Goal: Find specific page/section: Find specific page/section

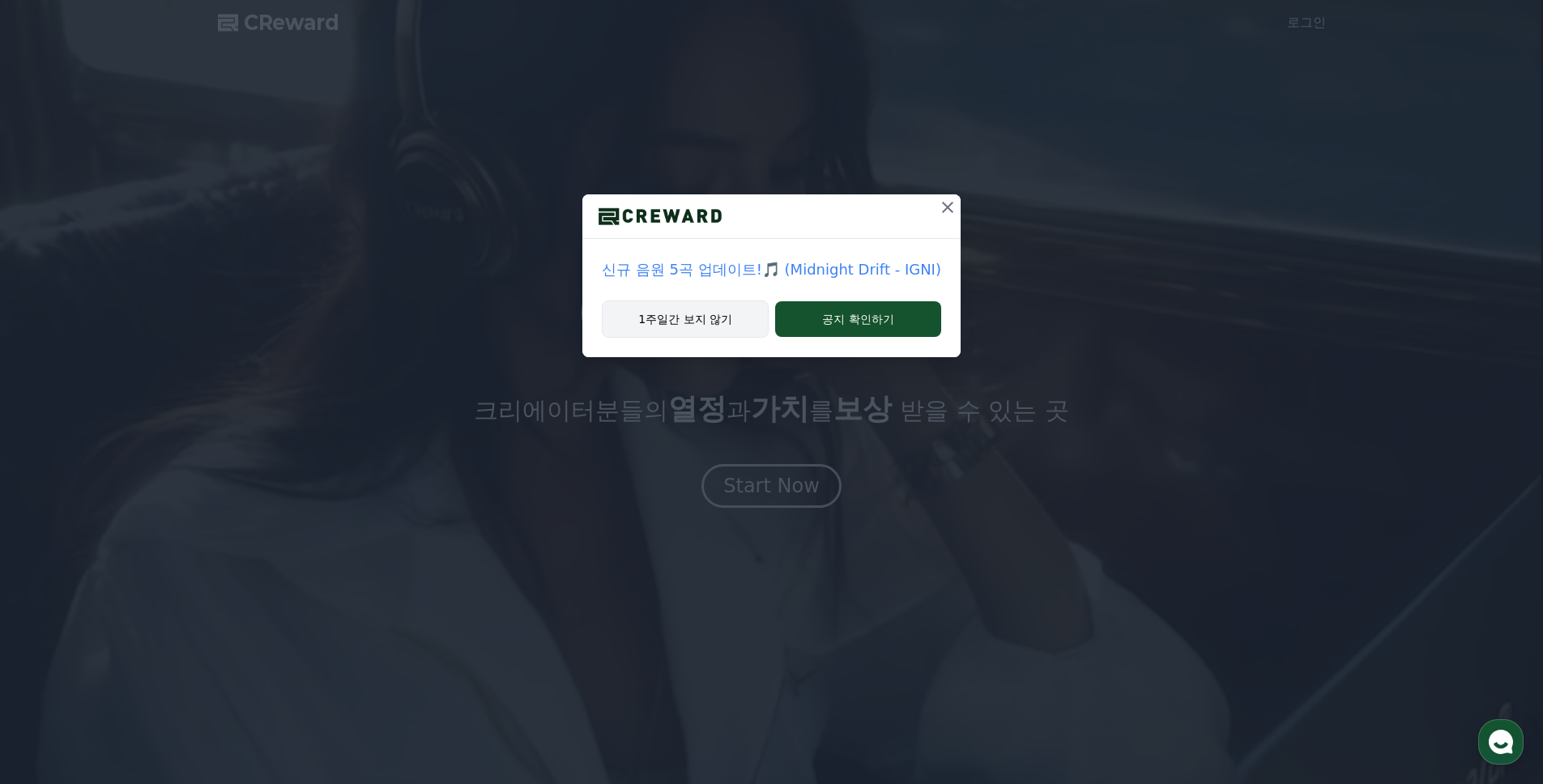
click at [676, 314] on button "1주일간 보지 않기" at bounding box center [685, 319] width 167 height 37
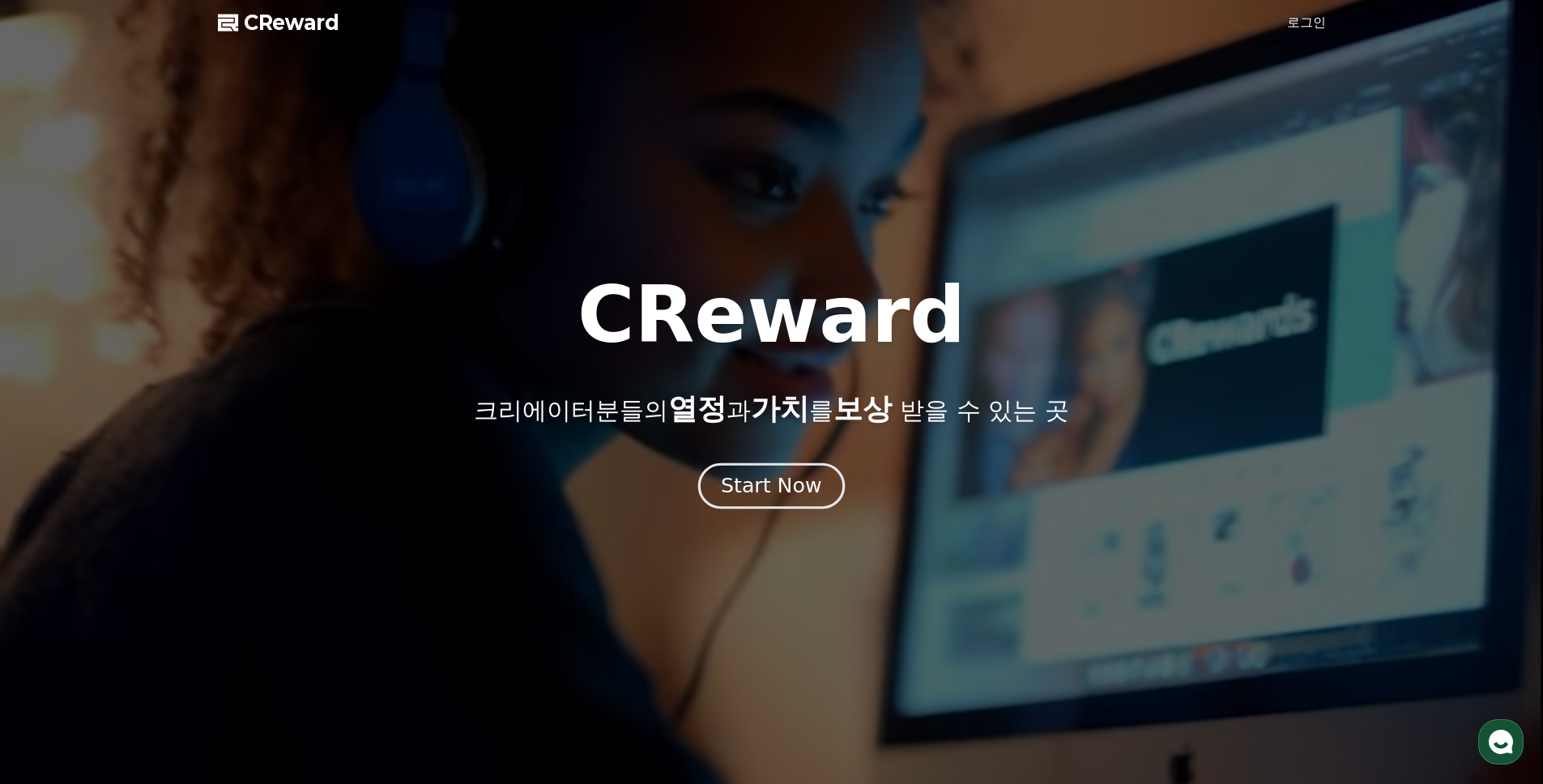
click at [745, 476] on div "Start Now" at bounding box center [771, 485] width 100 height 27
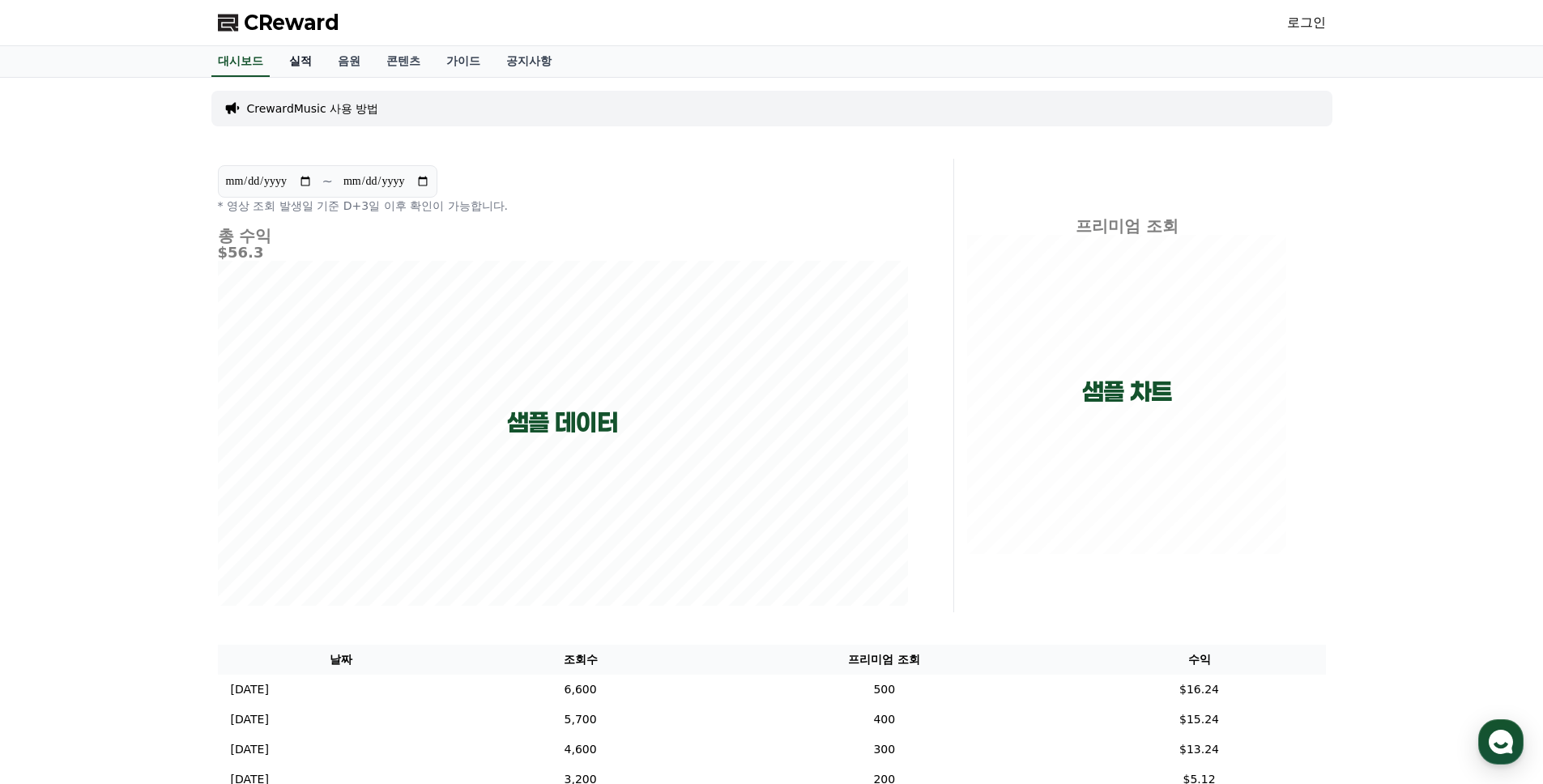
click at [295, 67] on link "실적" at bounding box center [300, 62] width 48 height 31
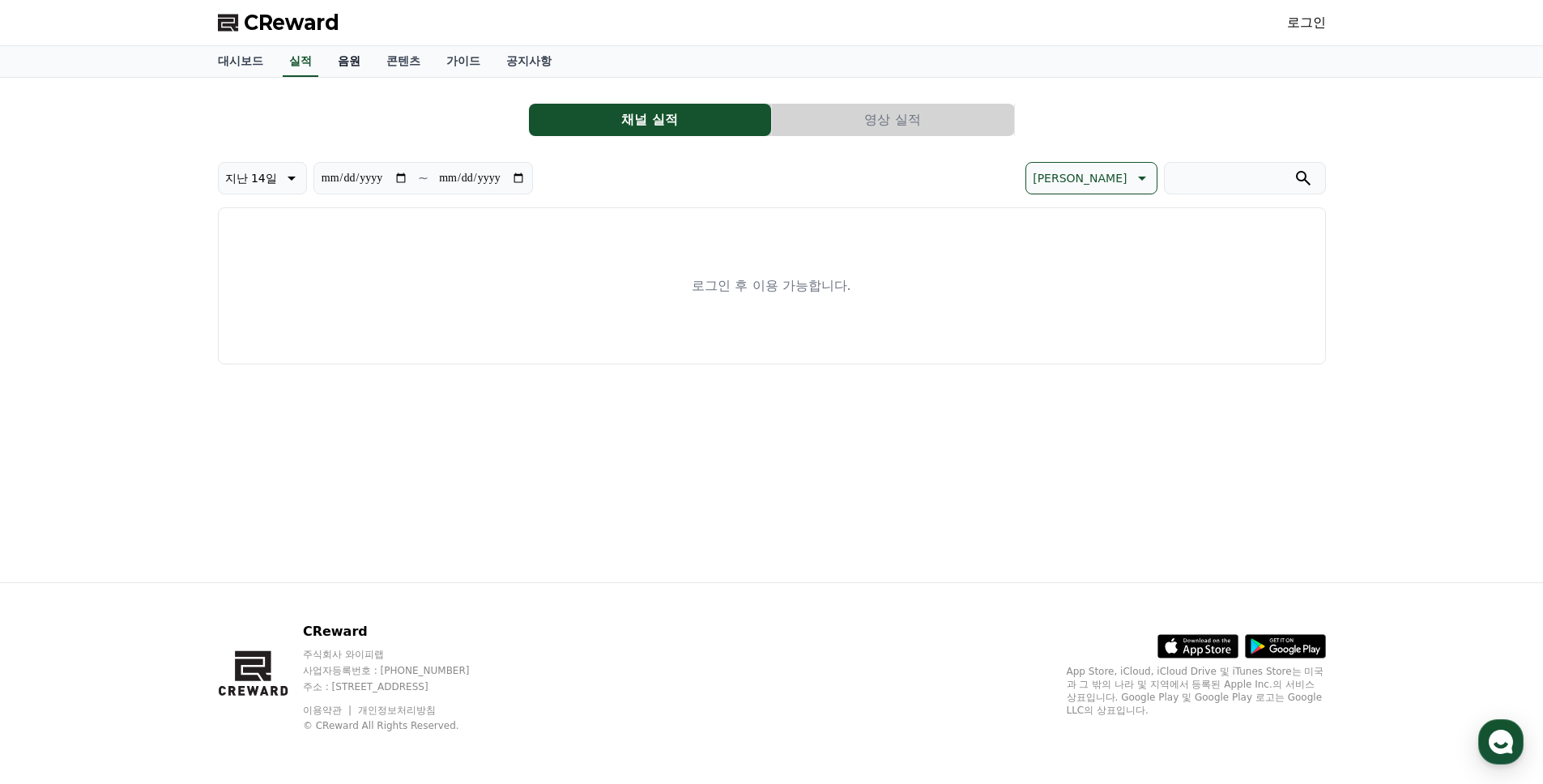
click at [353, 67] on link "음원" at bounding box center [349, 62] width 48 height 31
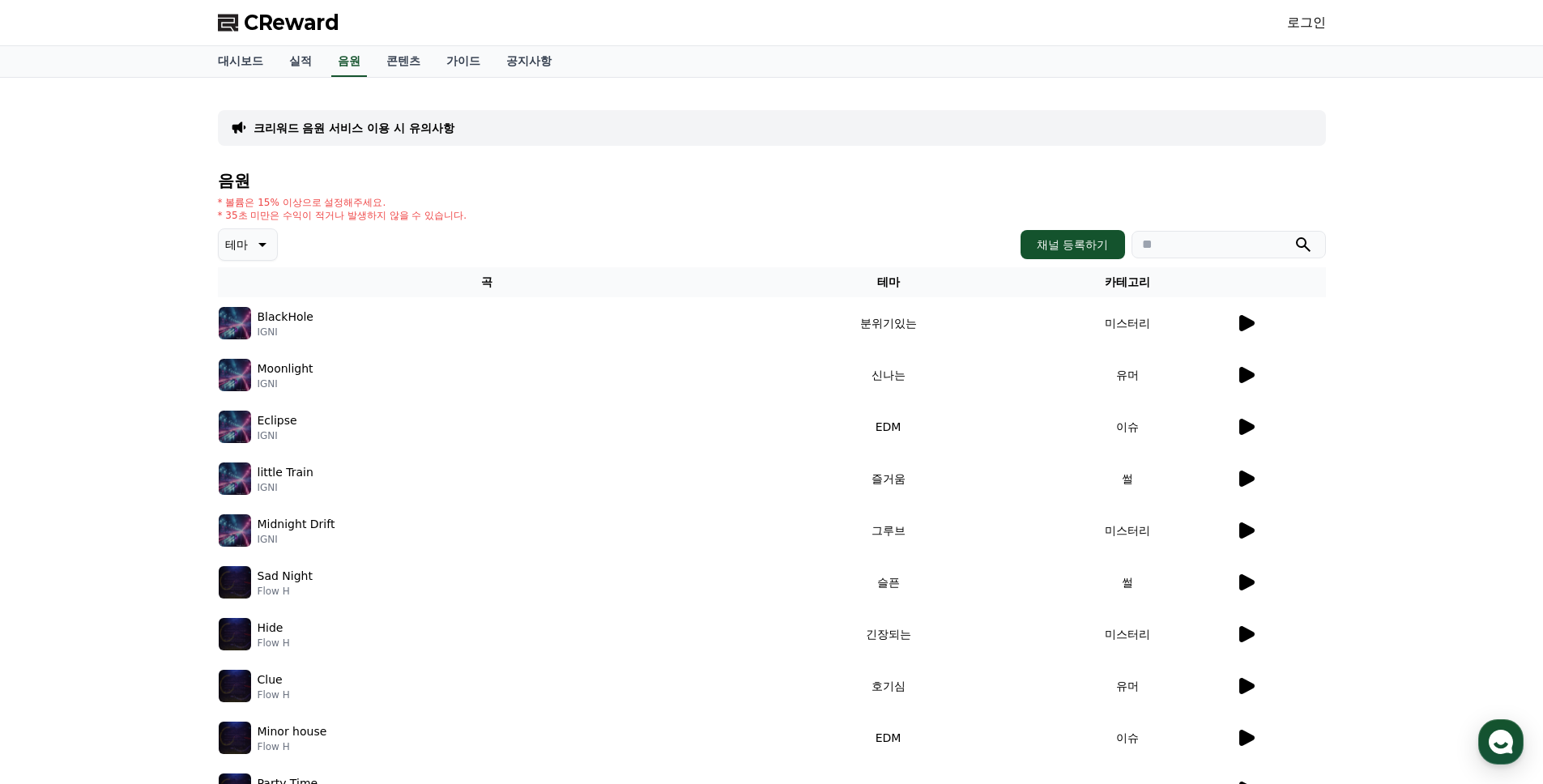
scroll to position [81, 0]
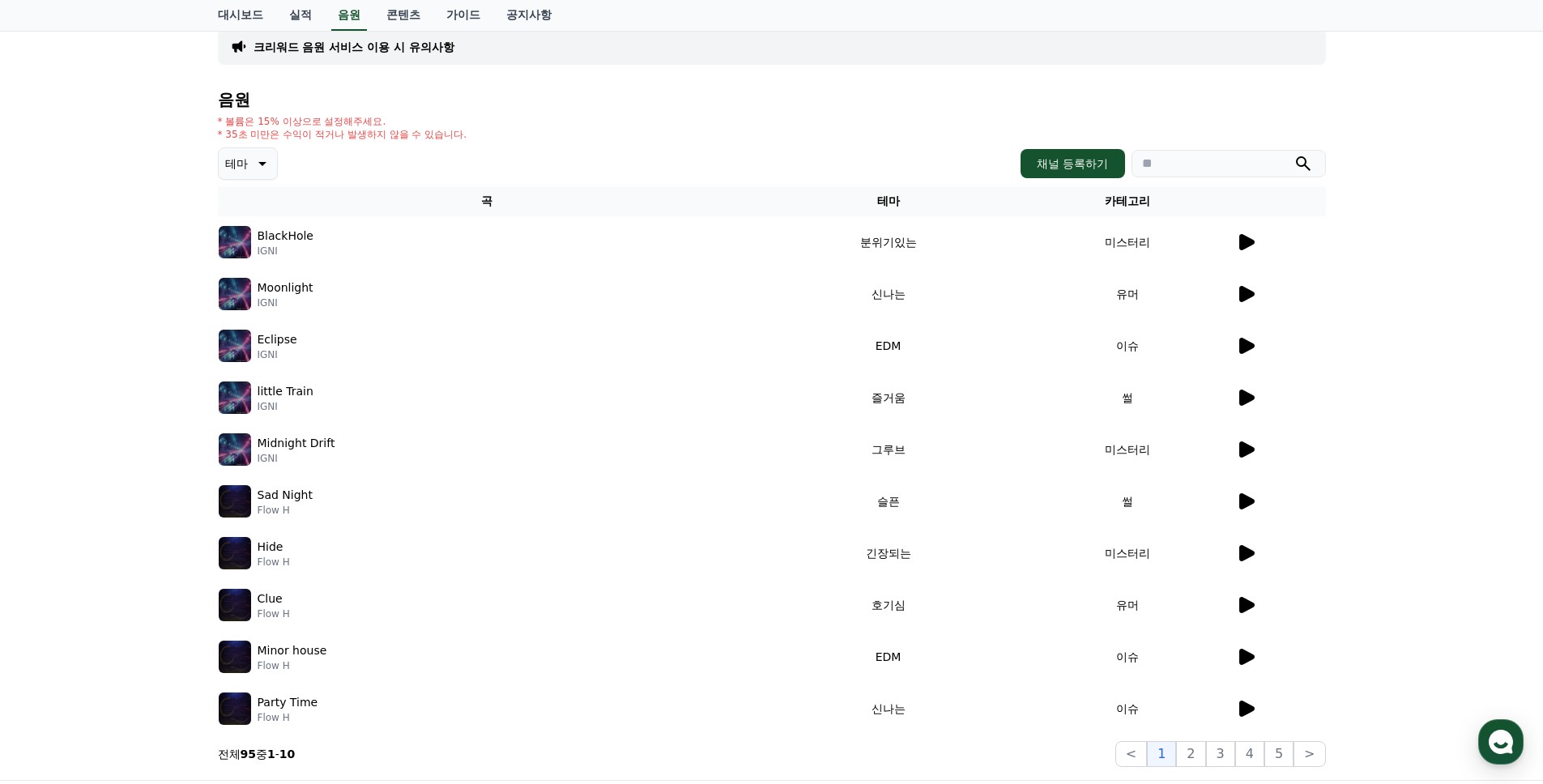
click at [230, 299] on img at bounding box center [235, 294] width 33 height 33
click at [1242, 296] on icon at bounding box center [1247, 294] width 15 height 16
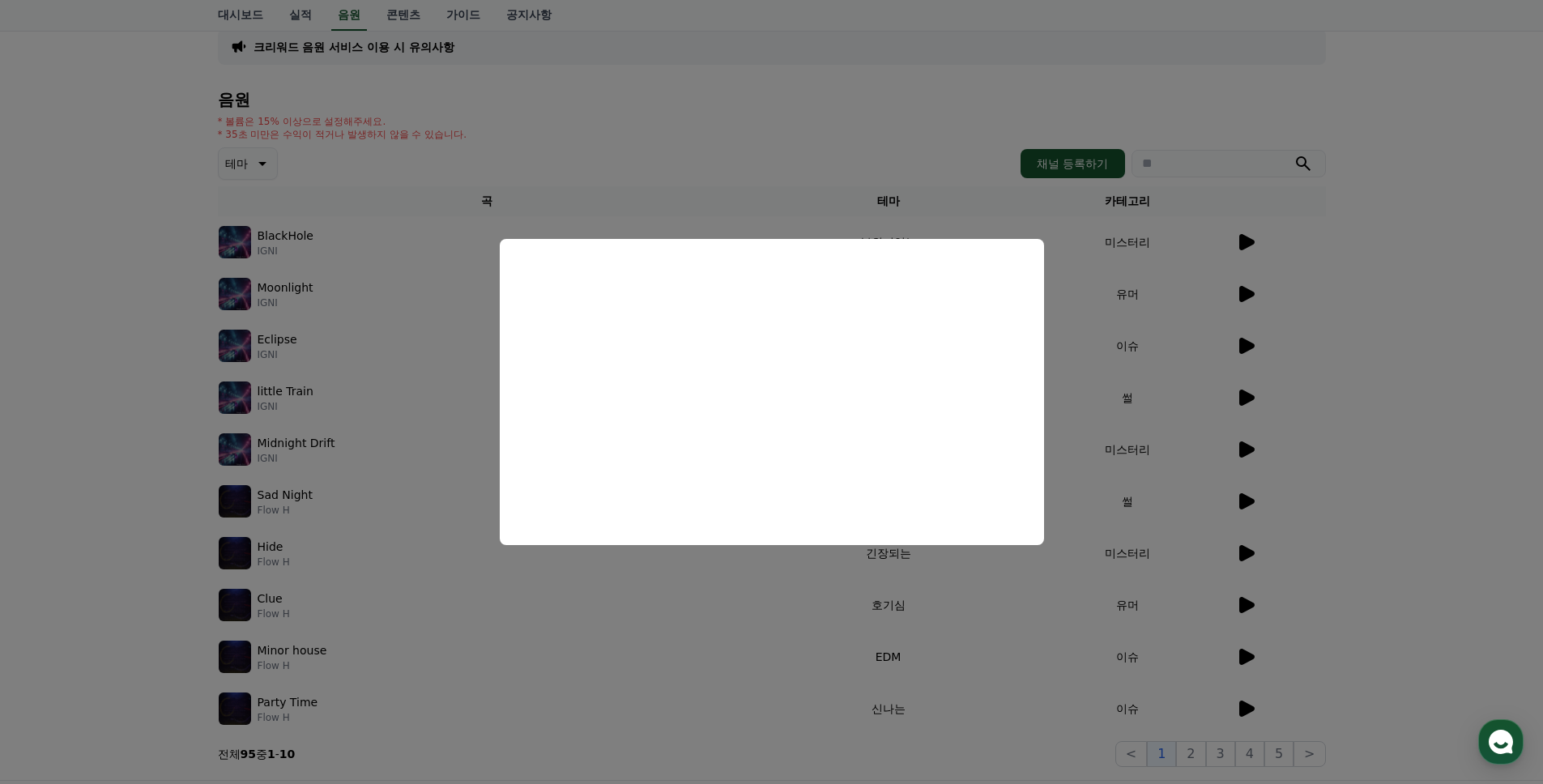
click at [165, 290] on button "close modal" at bounding box center [772, 392] width 1543 height 784
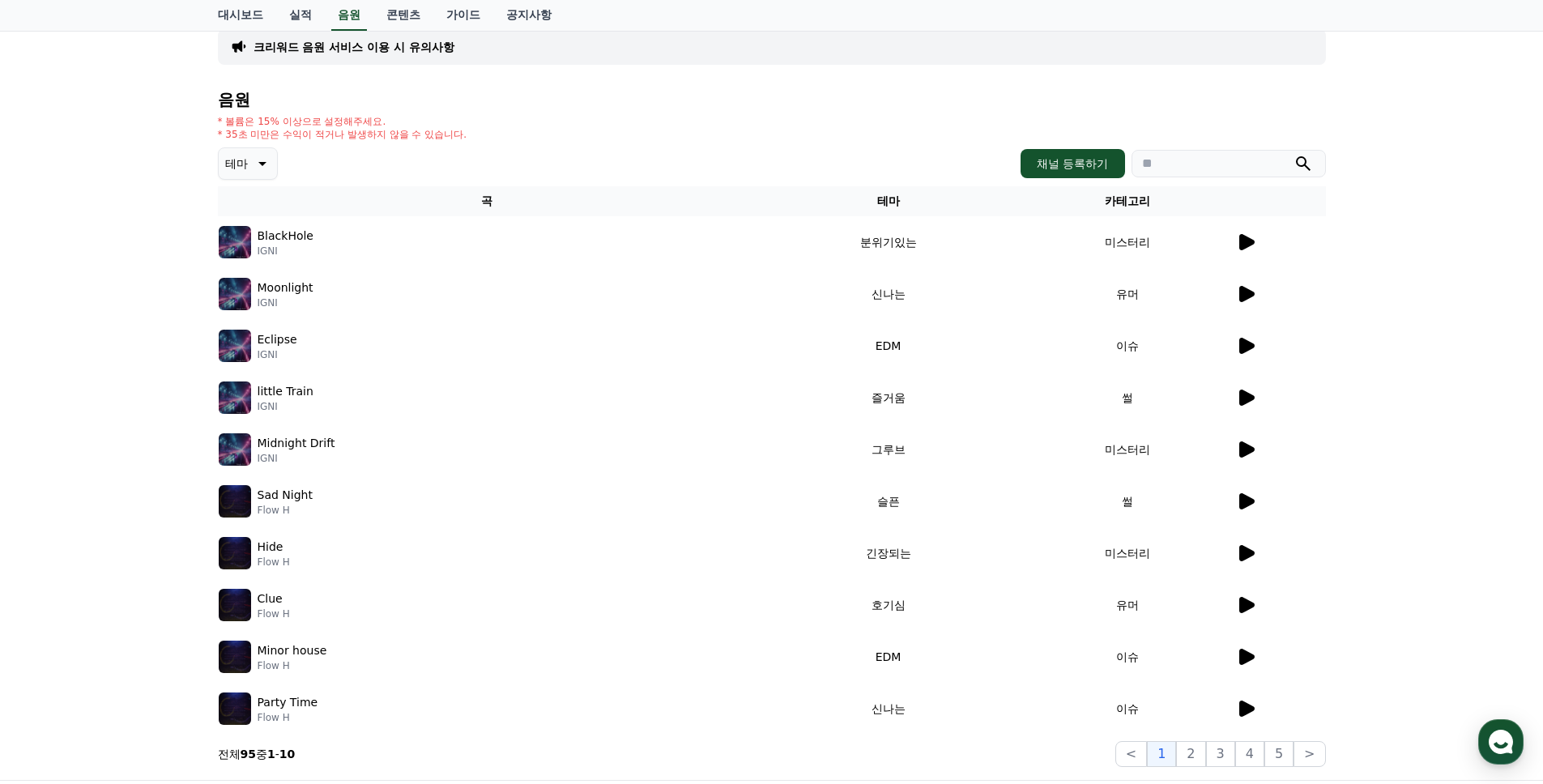
click at [266, 167] on icon at bounding box center [261, 163] width 19 height 19
click at [260, 219] on button "신나는" at bounding box center [244, 216] width 47 height 36
